Goal: Contribute content

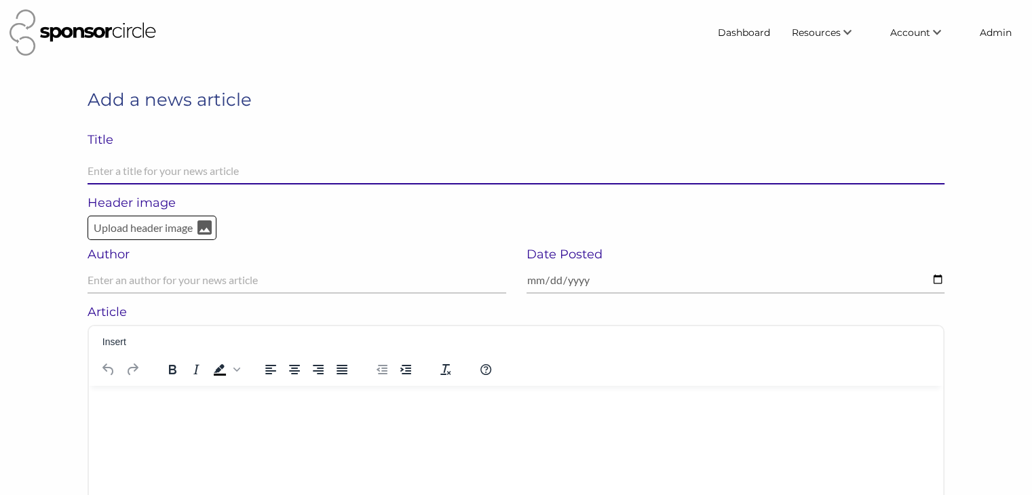
click at [100, 168] on input "text" at bounding box center [516, 171] width 857 height 26
paste input "Turn Attendees into Advocates—Your Hidden Sponsorship Sales Tool"
type input "Turn Attendees into Advocates—Your Hidden Sponsorship Sales Tool"
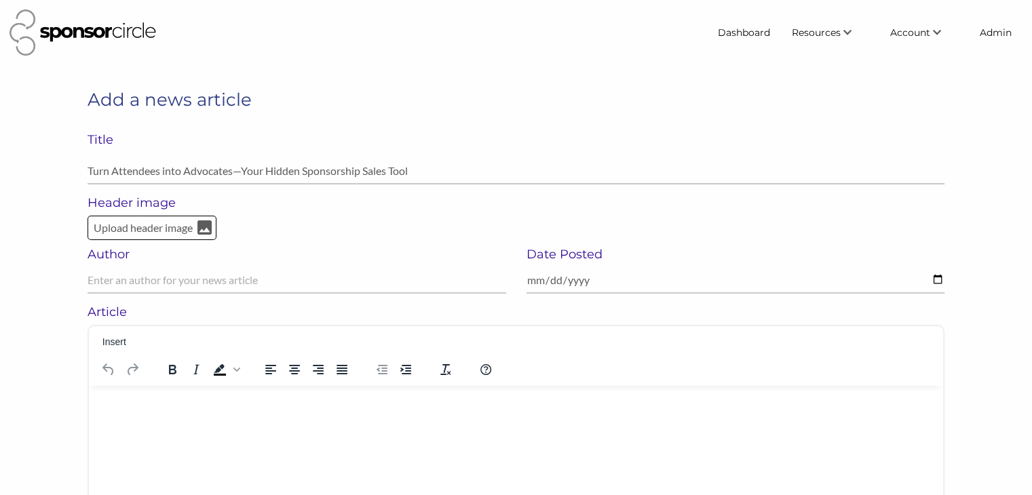
click at [115, 406] on p "Rich Text Area. Press ALT-0 for help." at bounding box center [516, 403] width 833 height 14
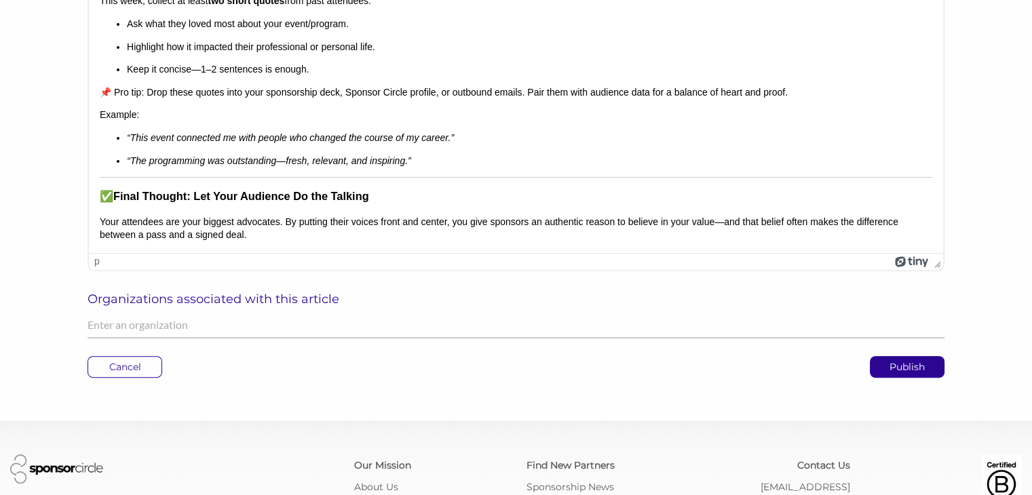
scroll to position [394, 0]
click at [507, 321] on input "text" at bounding box center [516, 325] width 857 height 26
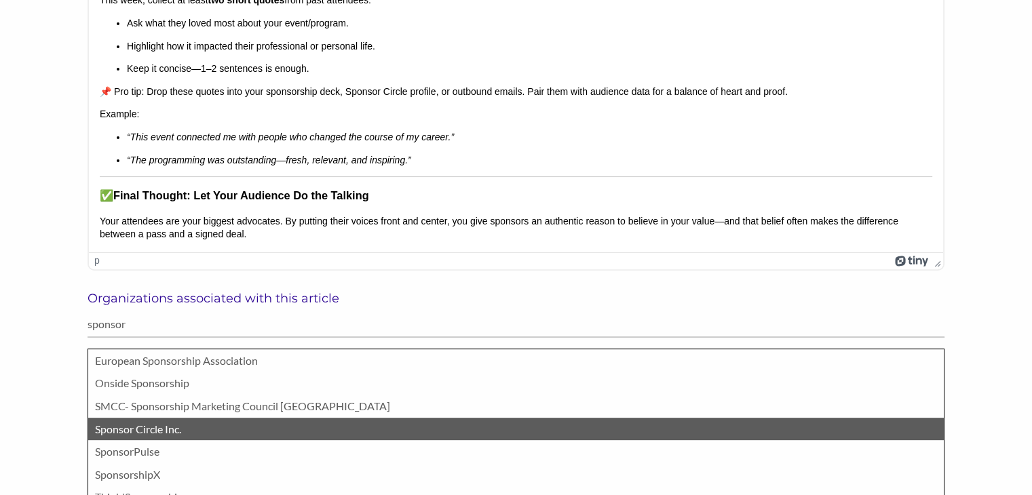
type input "sponsor"
click at [388, 424] on p "Sponsor Circle Inc." at bounding box center [516, 430] width 842 height 18
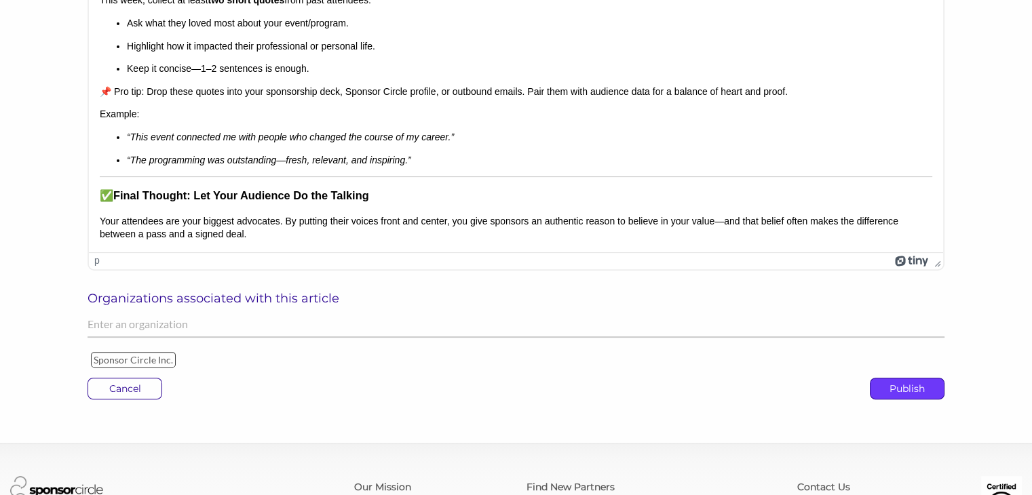
click at [902, 386] on p "Publish" at bounding box center [907, 389] width 73 height 20
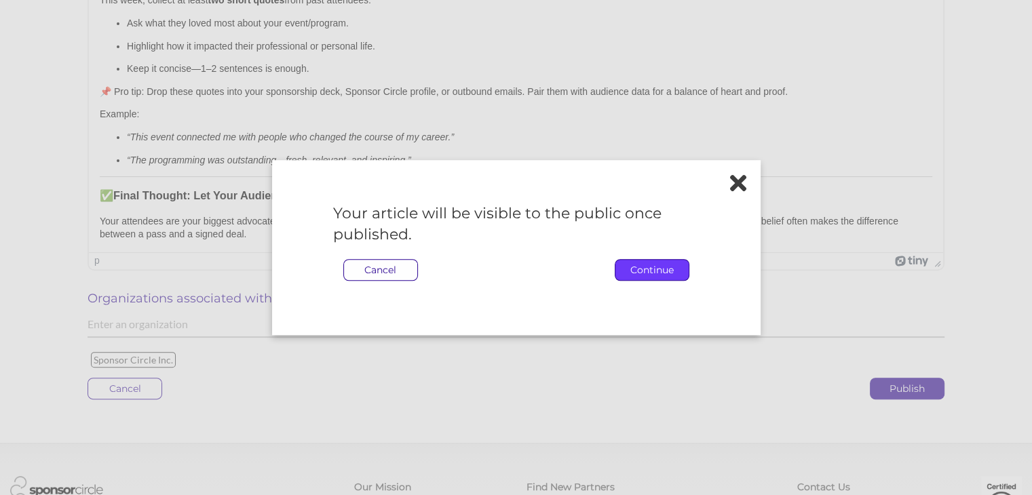
click at [659, 269] on p "Continue" at bounding box center [652, 270] width 73 height 20
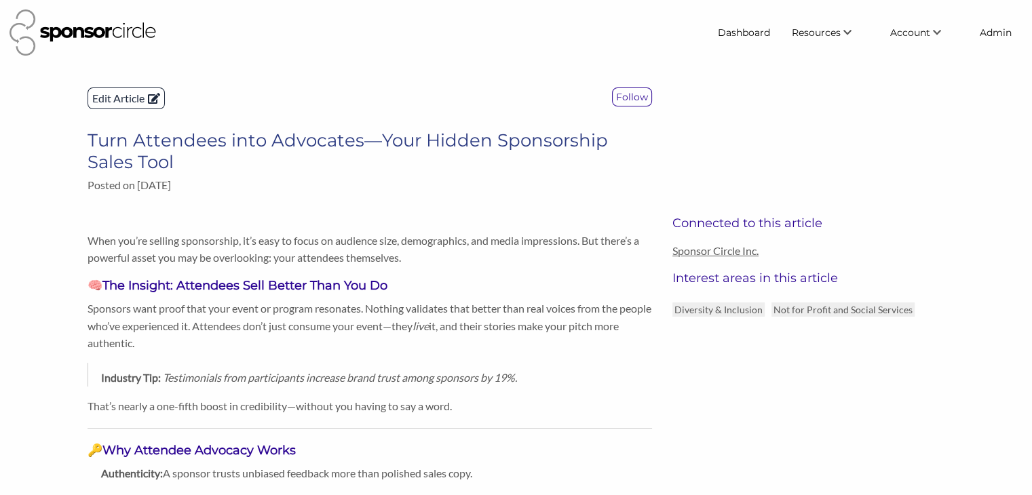
click at [111, 102] on p "Edit Article" at bounding box center [126, 98] width 76 height 20
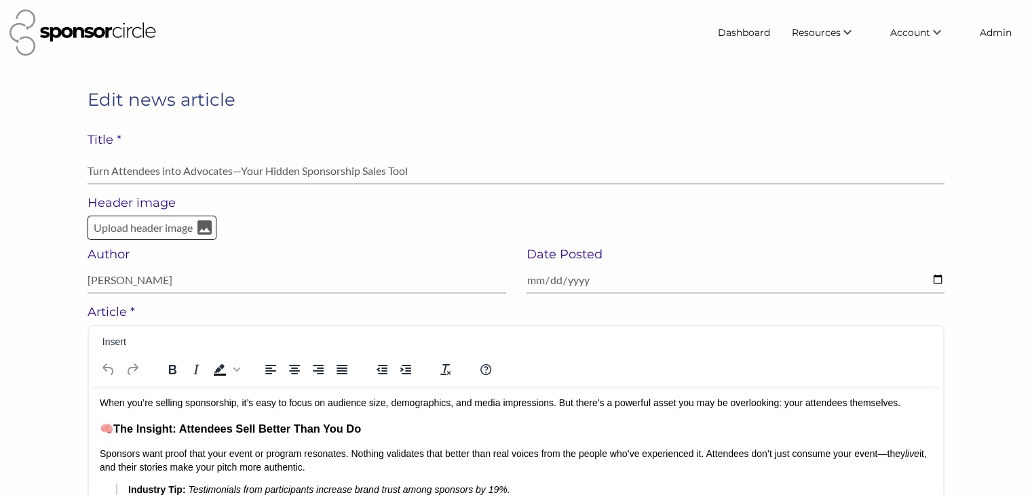
click at [130, 235] on p "Upload header image" at bounding box center [143, 228] width 102 height 18
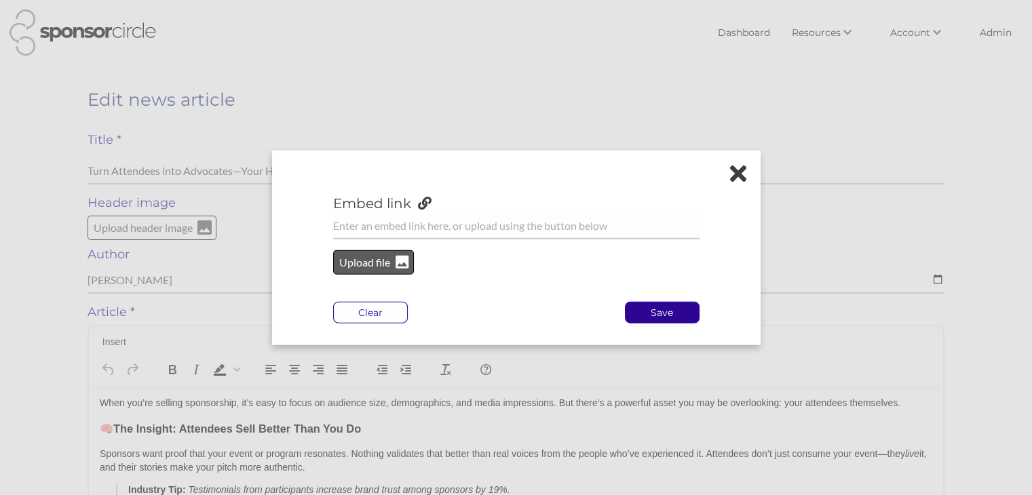
click at [347, 272] on div "Upload file" at bounding box center [373, 262] width 81 height 24
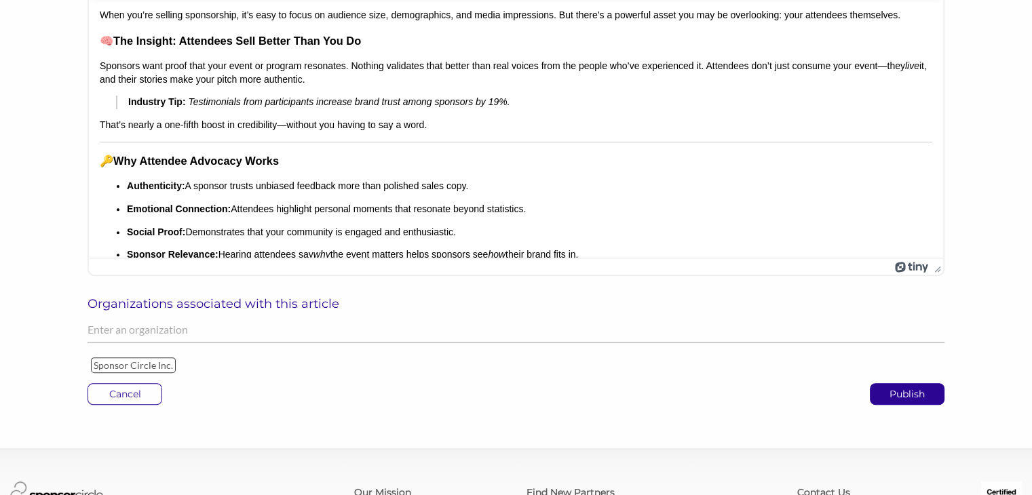
scroll to position [448, 0]
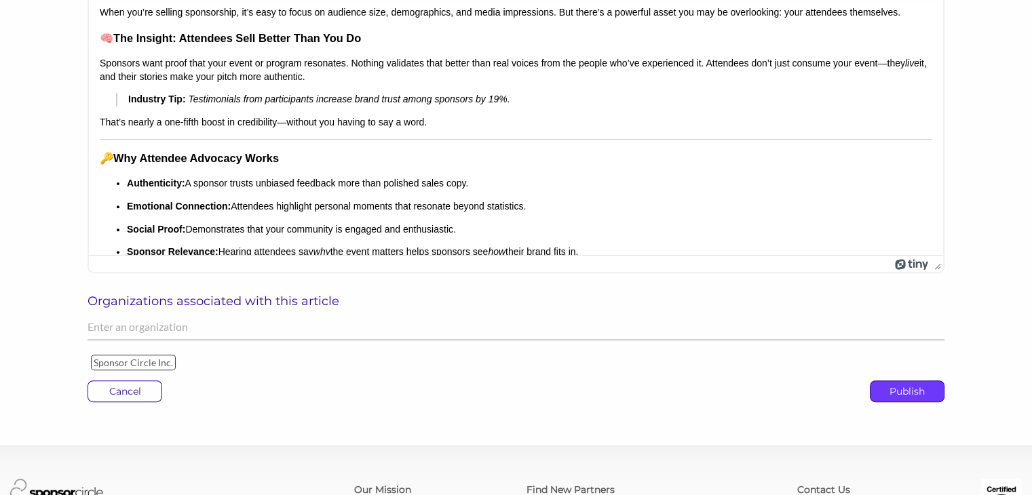
click at [899, 397] on p "Publish" at bounding box center [907, 391] width 73 height 20
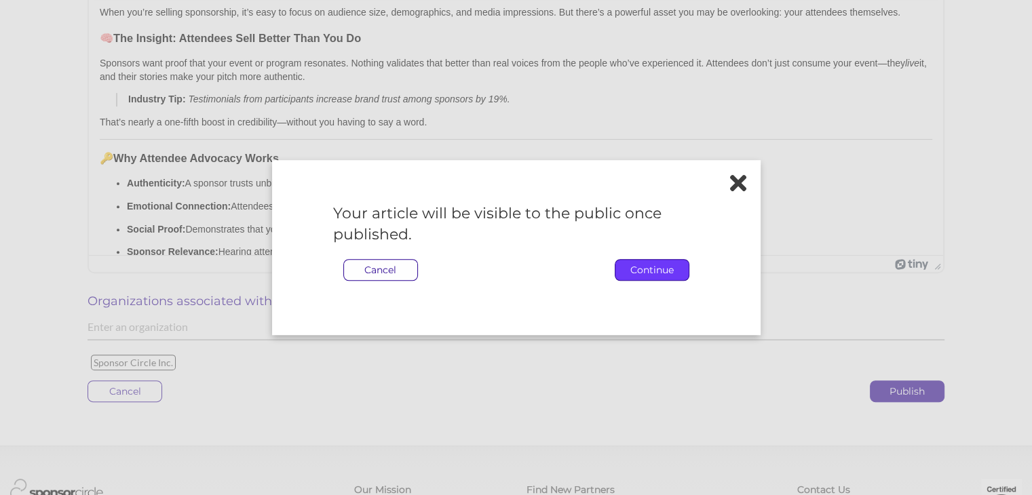
click at [668, 272] on p "Continue" at bounding box center [652, 270] width 73 height 20
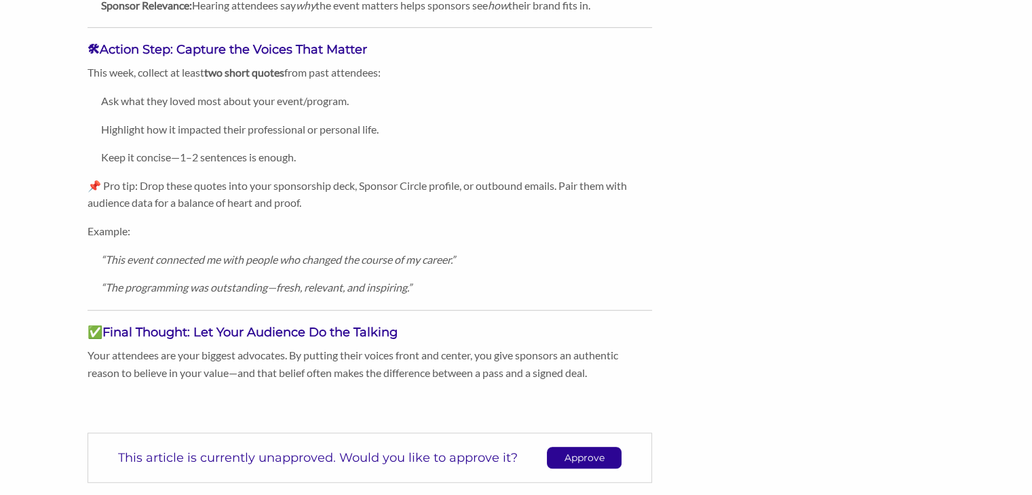
scroll to position [1000, 0]
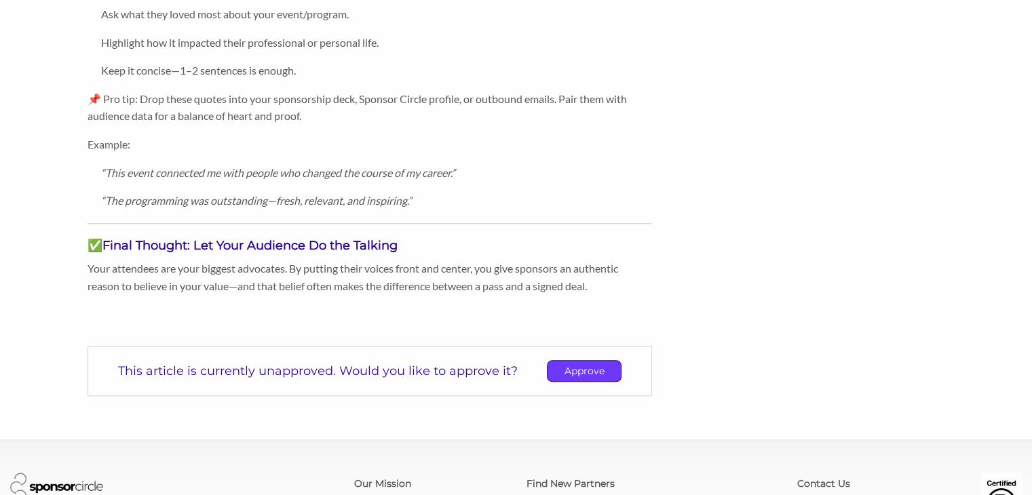
click at [573, 370] on p "Approve" at bounding box center [584, 371] width 73 height 20
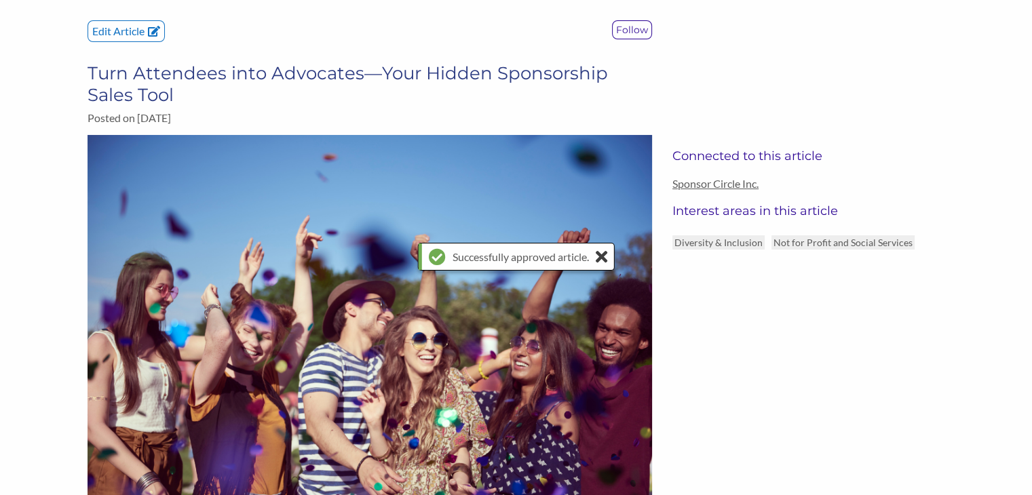
scroll to position [0, 0]
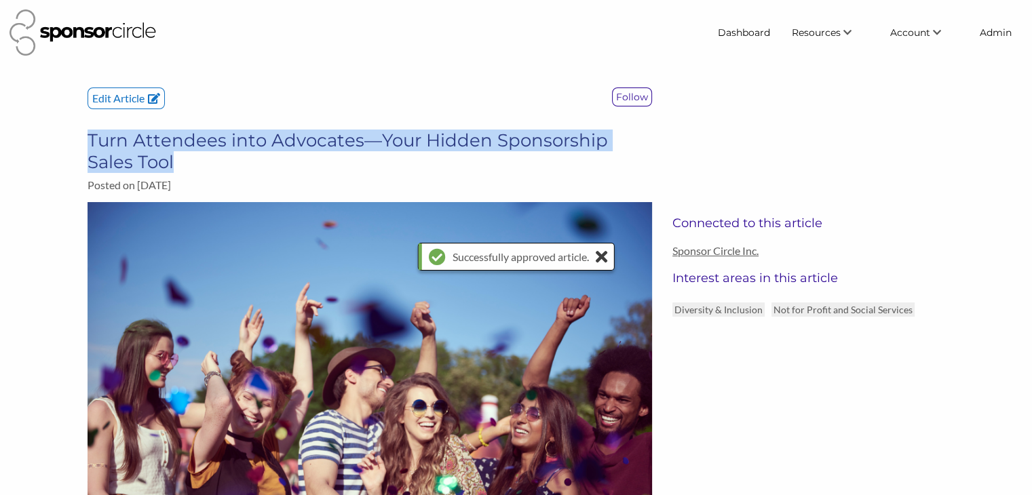
drag, startPoint x: 128, startPoint y: 160, endPoint x: 86, endPoint y: 143, distance: 45.1
click at [86, 143] on div "Edit Article Follow Turn Attendees into Advocates—Your Hidden Sponsorship Sales…" at bounding box center [369, 145] width 585 height 115
copy h3 "Turn Attendees into Advocates—Your Hidden Sponsorship Sales Tool"
